Goal: Communication & Community: Connect with others

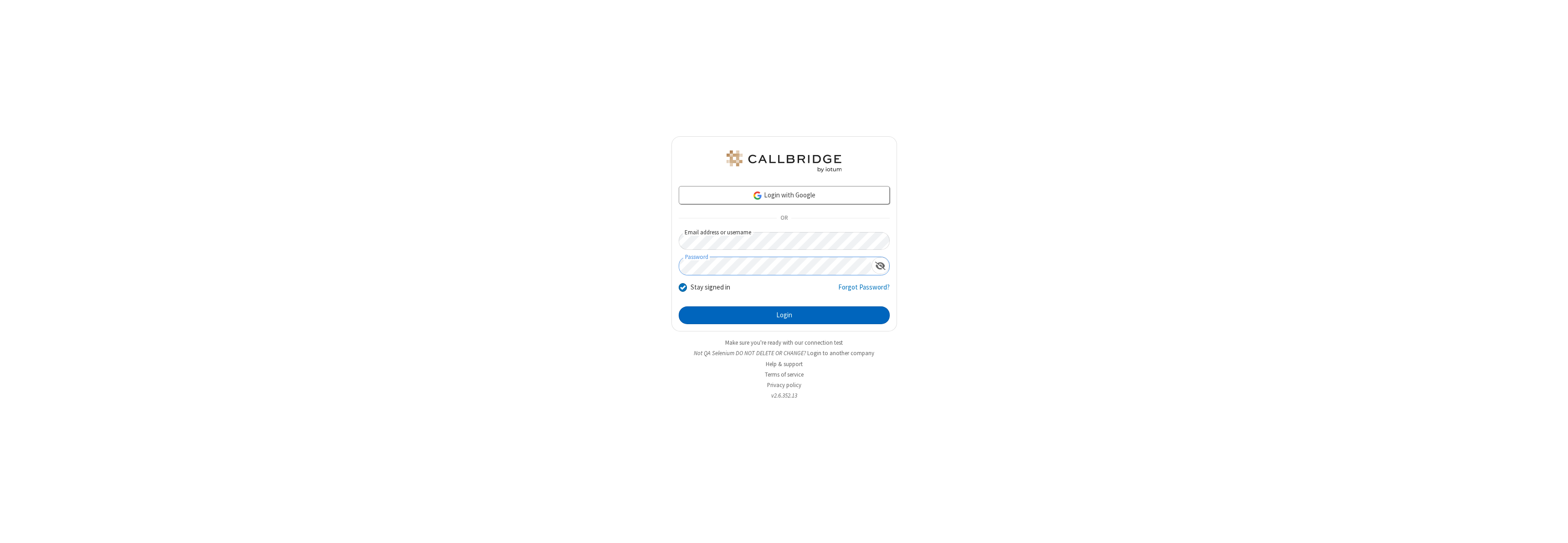
click at [784, 315] on button "Login" at bounding box center [784, 315] width 211 height 19
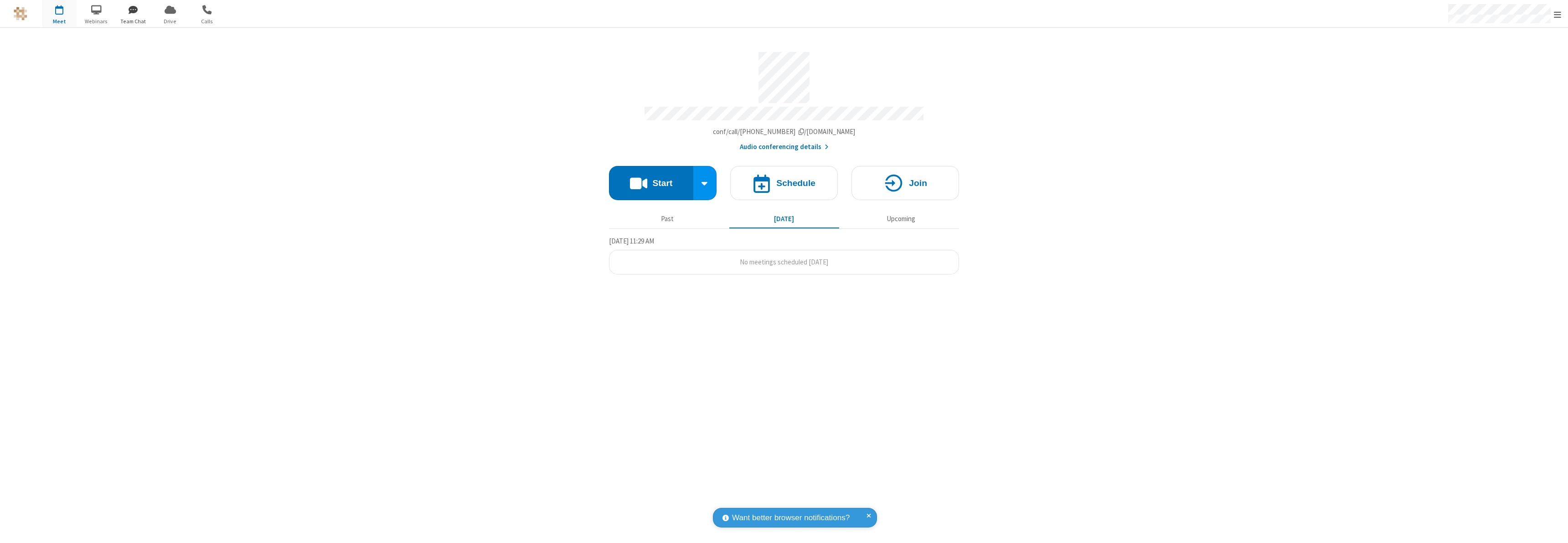
click at [133, 10] on span "button" at bounding box center [133, 10] width 34 height 16
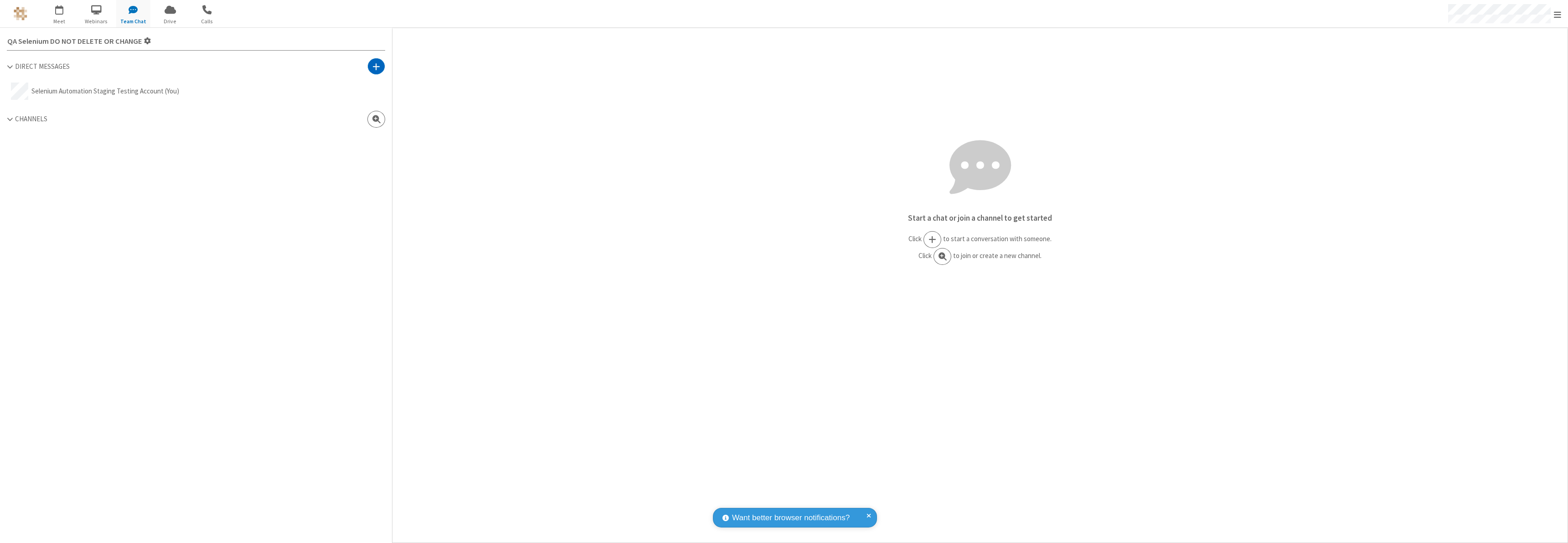
click at [376, 66] on span at bounding box center [376, 66] width 8 height 9
